Goal: Information Seeking & Learning: Understand process/instructions

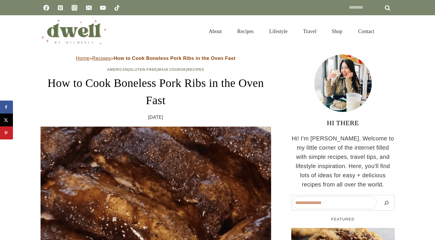
click at [328, 78] on img at bounding box center [344, 83] width 58 height 58
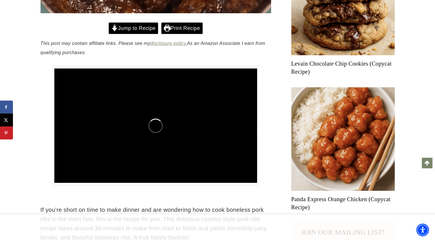
click at [130, 26] on link "Jump to Recipe" at bounding box center [134, 28] width 50 height 12
